Goal: Navigation & Orientation: Find specific page/section

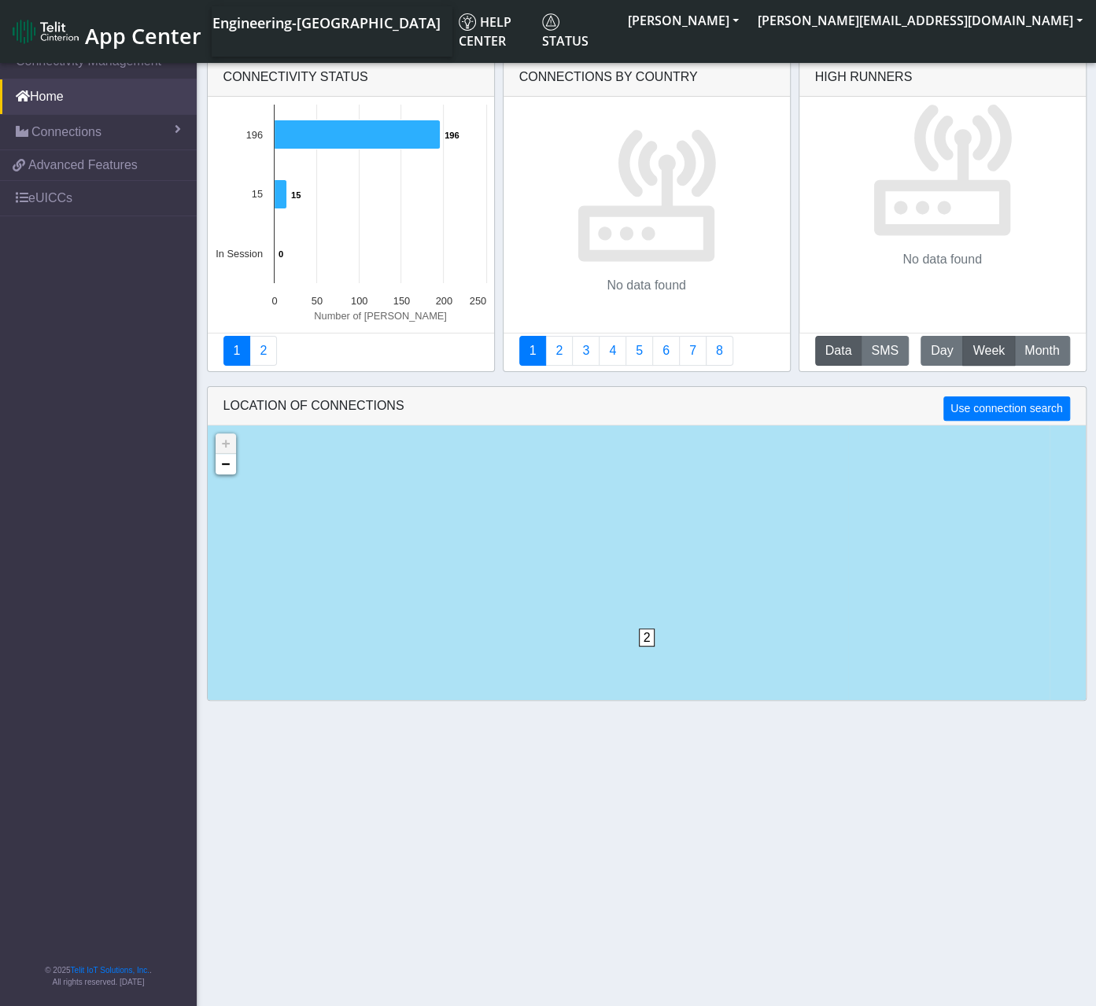
click at [760, 767] on section "Connectivity Management Home Connections List Map 09a723f4f3d838404f09915b483cb…" at bounding box center [548, 527] width 1096 height 968
click at [86, 98] on link "Home" at bounding box center [98, 96] width 197 height 35
